Goal: Task Accomplishment & Management: Manage account settings

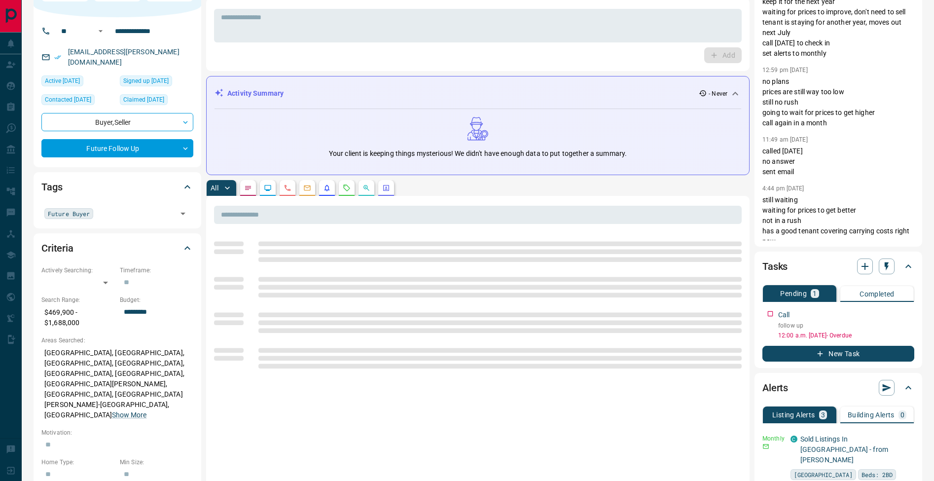
scroll to position [61, 0]
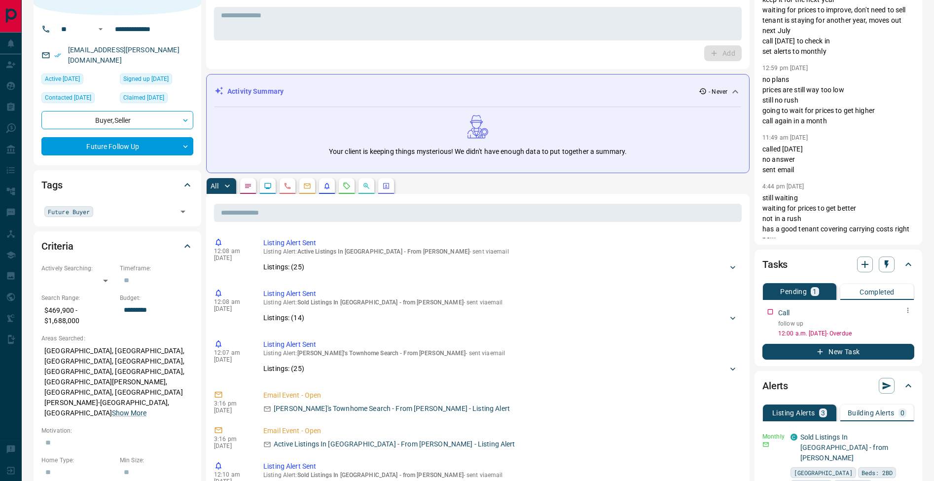
click at [911, 312] on icon "button" at bounding box center [908, 310] width 8 height 8
click at [899, 326] on li "Edit" at bounding box center [891, 328] width 43 height 15
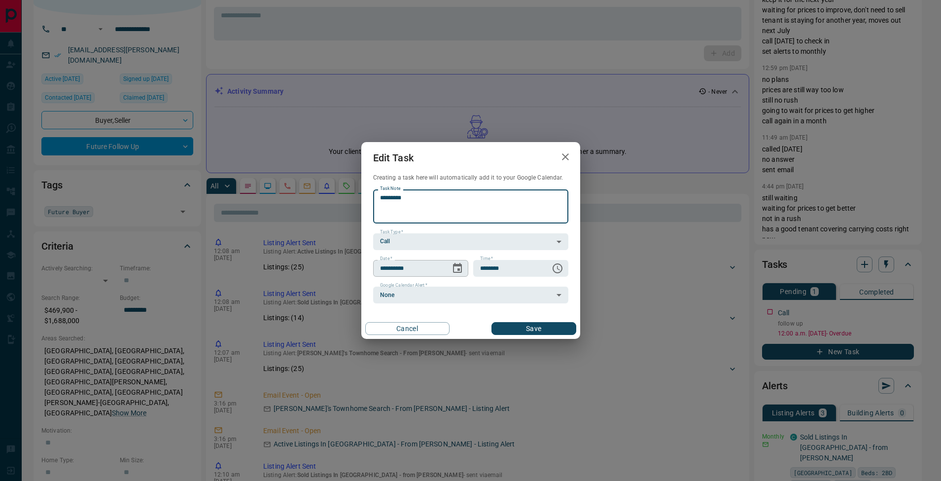
click at [459, 267] on icon "Choose date, selected date is Aug 12, 2025" at bounding box center [458, 268] width 12 height 12
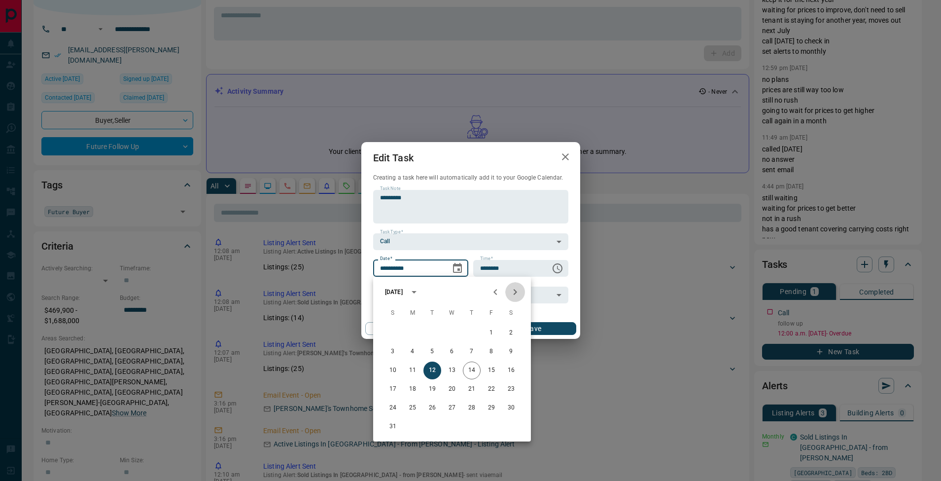
click at [512, 288] on icon "Next month" at bounding box center [515, 292] width 12 height 12
click at [470, 368] on button "18" at bounding box center [472, 370] width 18 height 18
type input "**********"
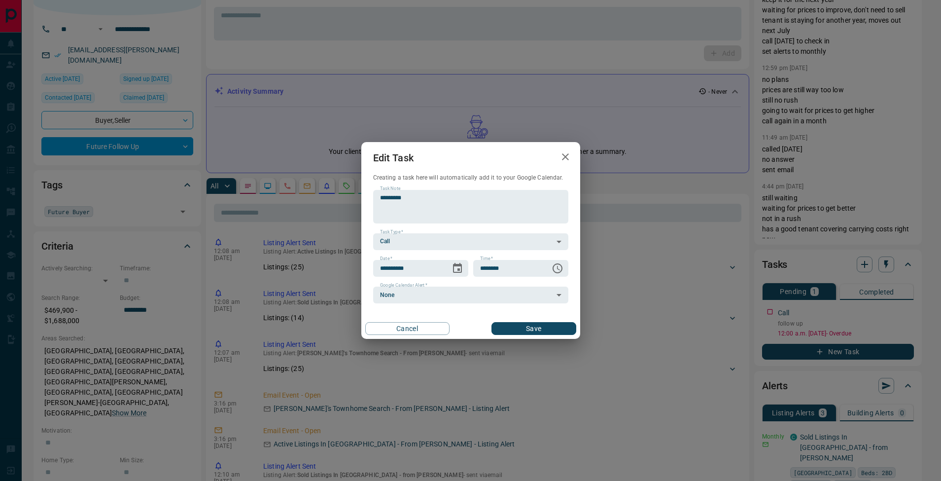
click at [549, 320] on div "Cancel Save" at bounding box center [470, 328] width 219 height 21
click at [546, 326] on button "Save" at bounding box center [533, 328] width 84 height 13
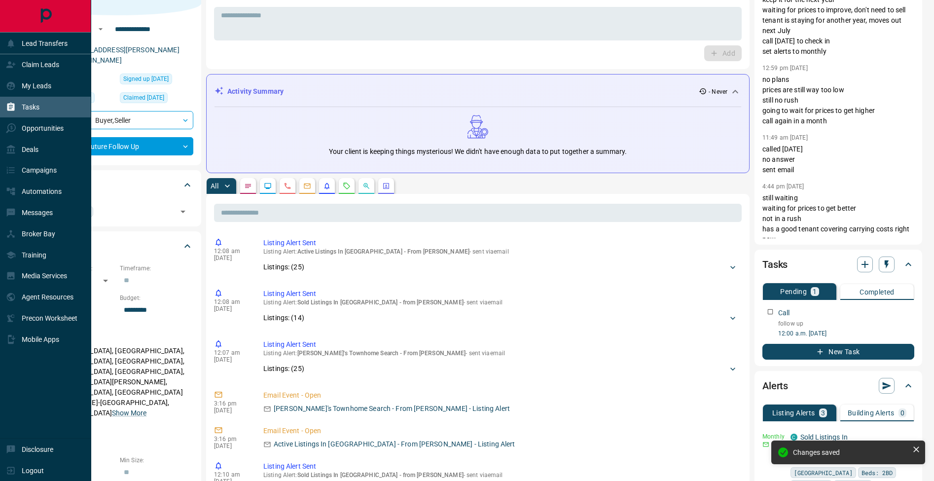
click at [16, 114] on div "Tasks" at bounding box center [23, 107] width 34 height 16
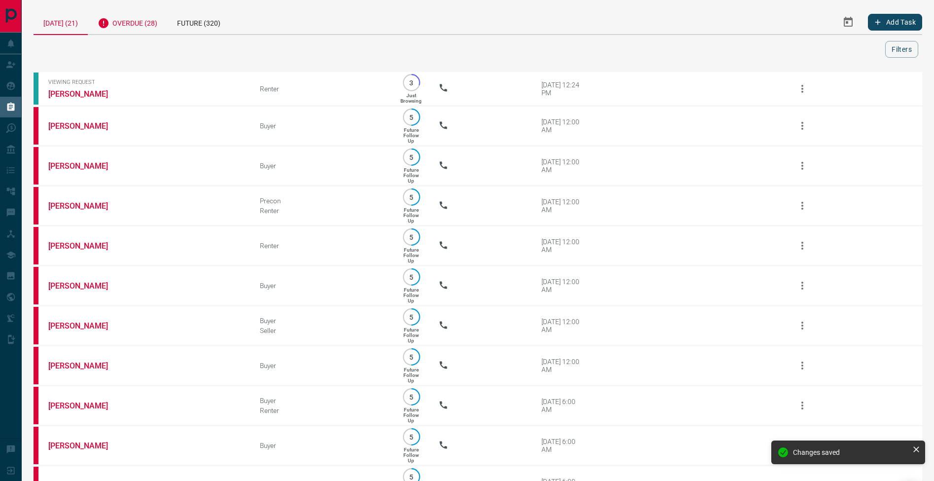
click at [148, 19] on div "Overdue (28)" at bounding box center [127, 22] width 79 height 24
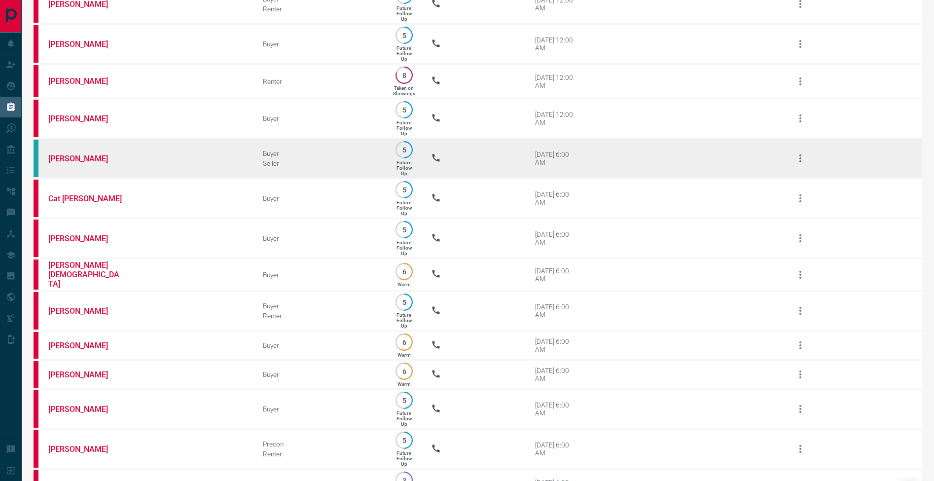
scroll to position [183, 0]
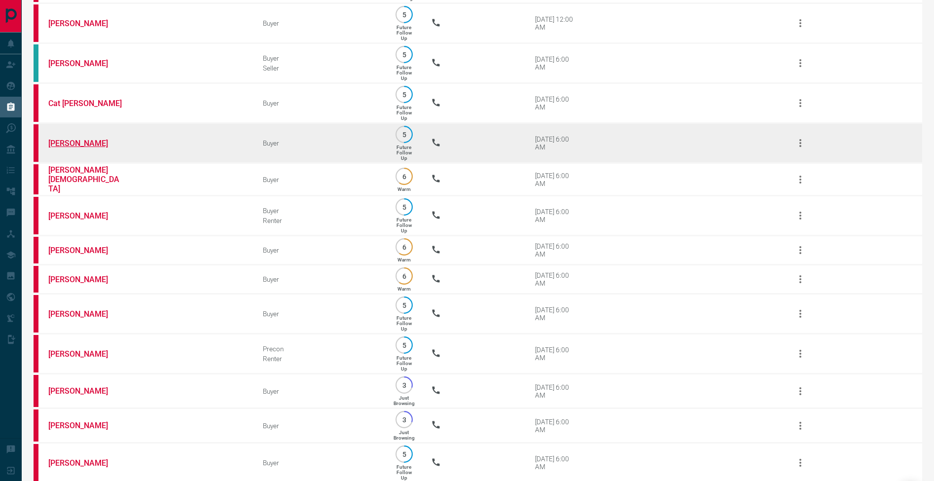
click at [75, 148] on link "[PERSON_NAME]" at bounding box center [85, 143] width 74 height 9
